Goal: Go to known website: Access a specific website the user already knows

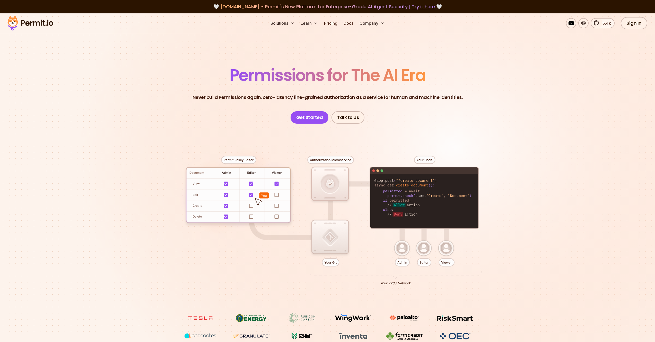
click at [307, 127] on div at bounding box center [328, 219] width 361 height 190
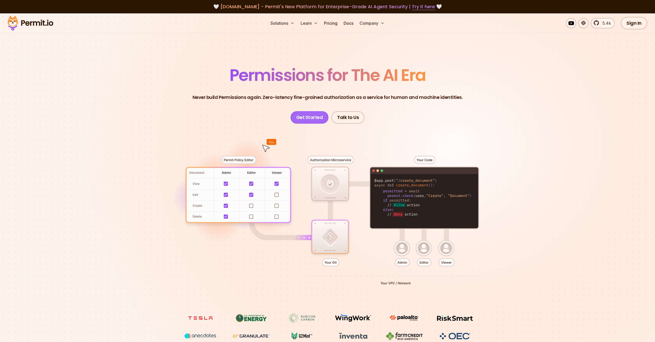
click at [309, 122] on link "Get Started" at bounding box center [310, 117] width 38 height 12
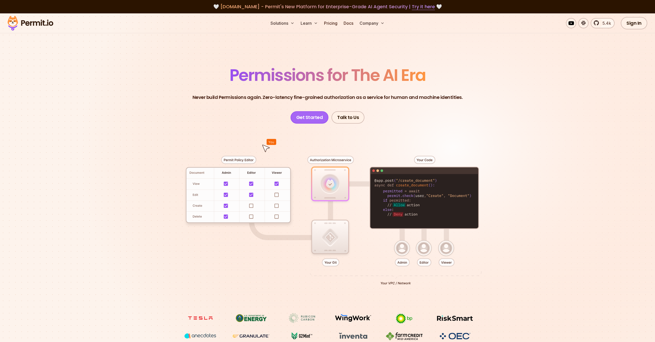
click at [307, 113] on link "Get Started" at bounding box center [310, 117] width 38 height 12
